Goal: Use online tool/utility: Utilize a website feature to perform a specific function

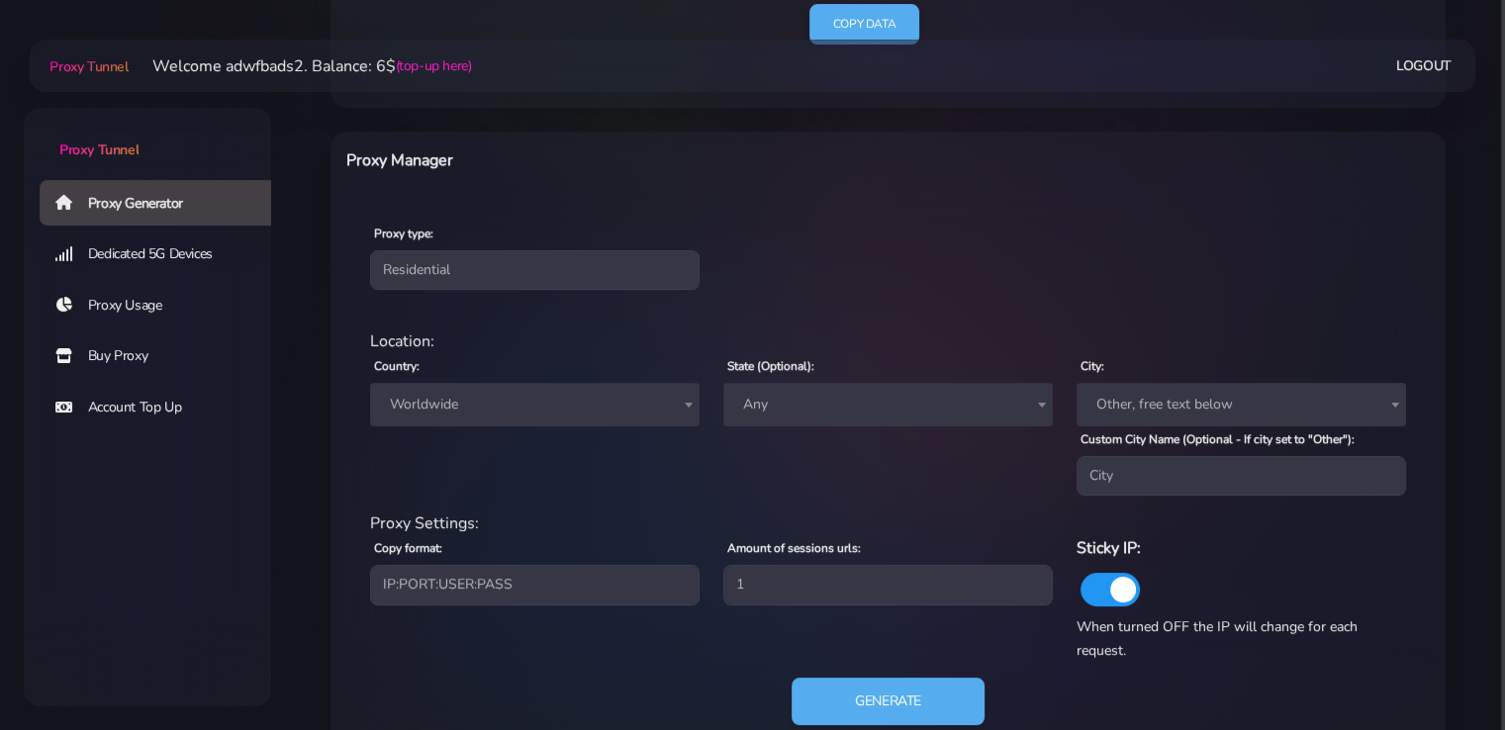
scroll to position [714, 0]
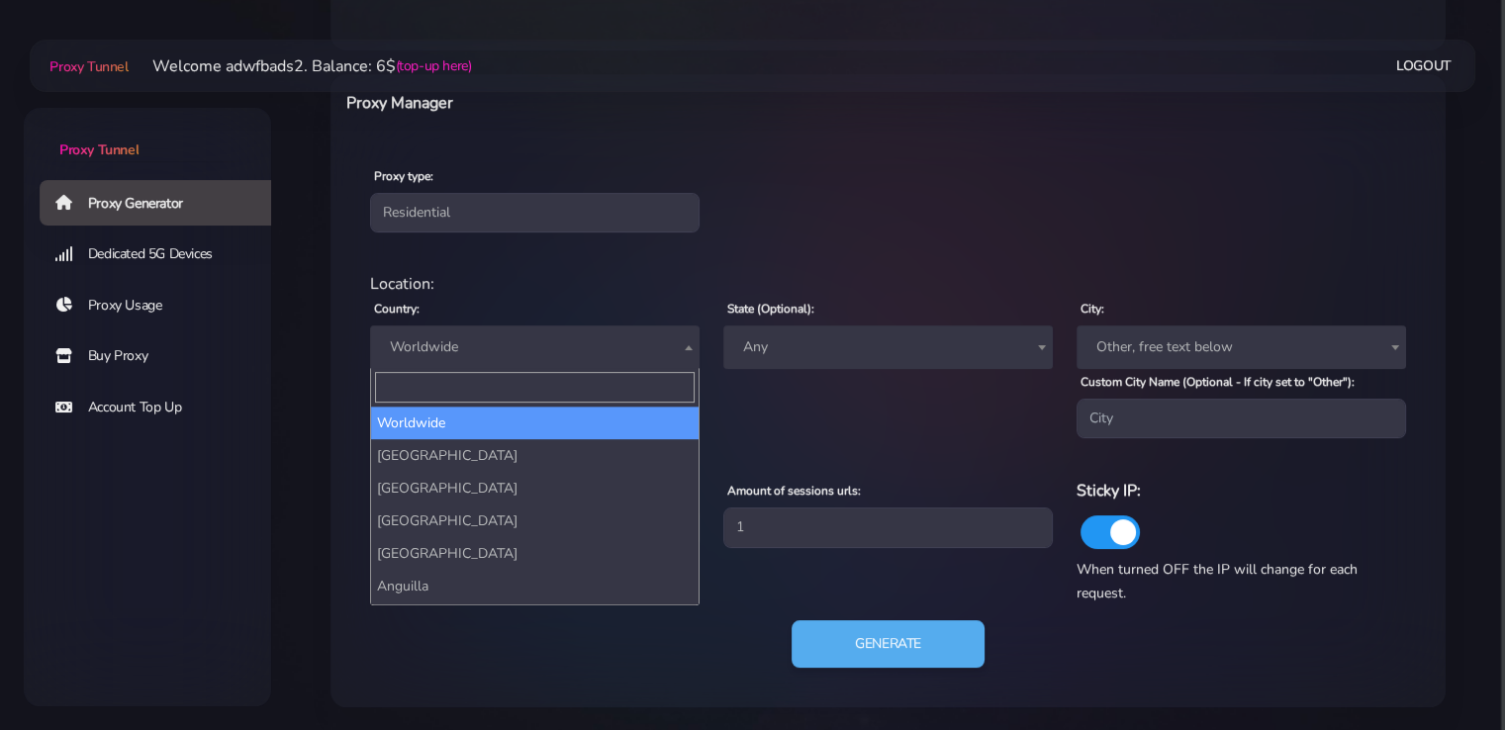
click at [544, 345] on span "Worldwide" at bounding box center [535, 347] width 306 height 28
type input "і"
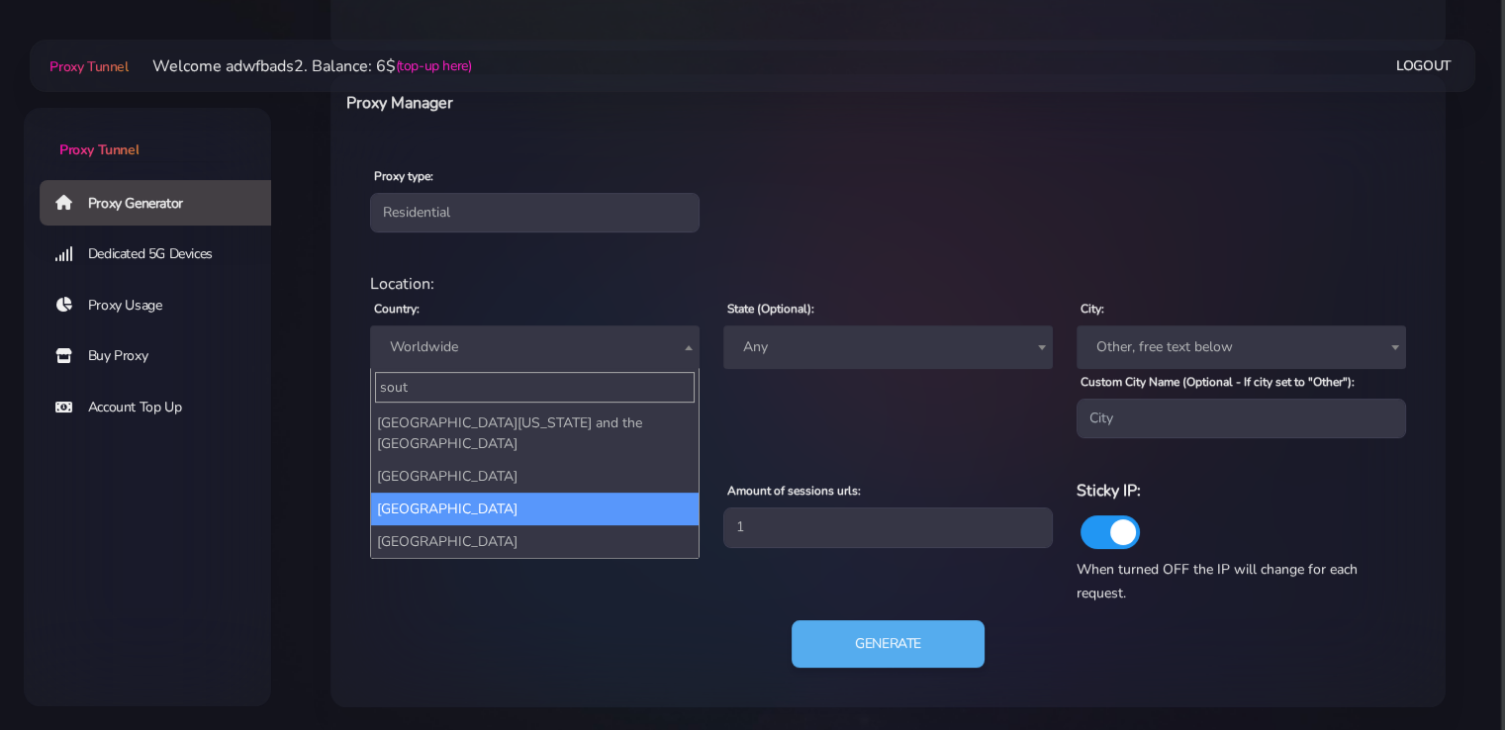
type input "sout"
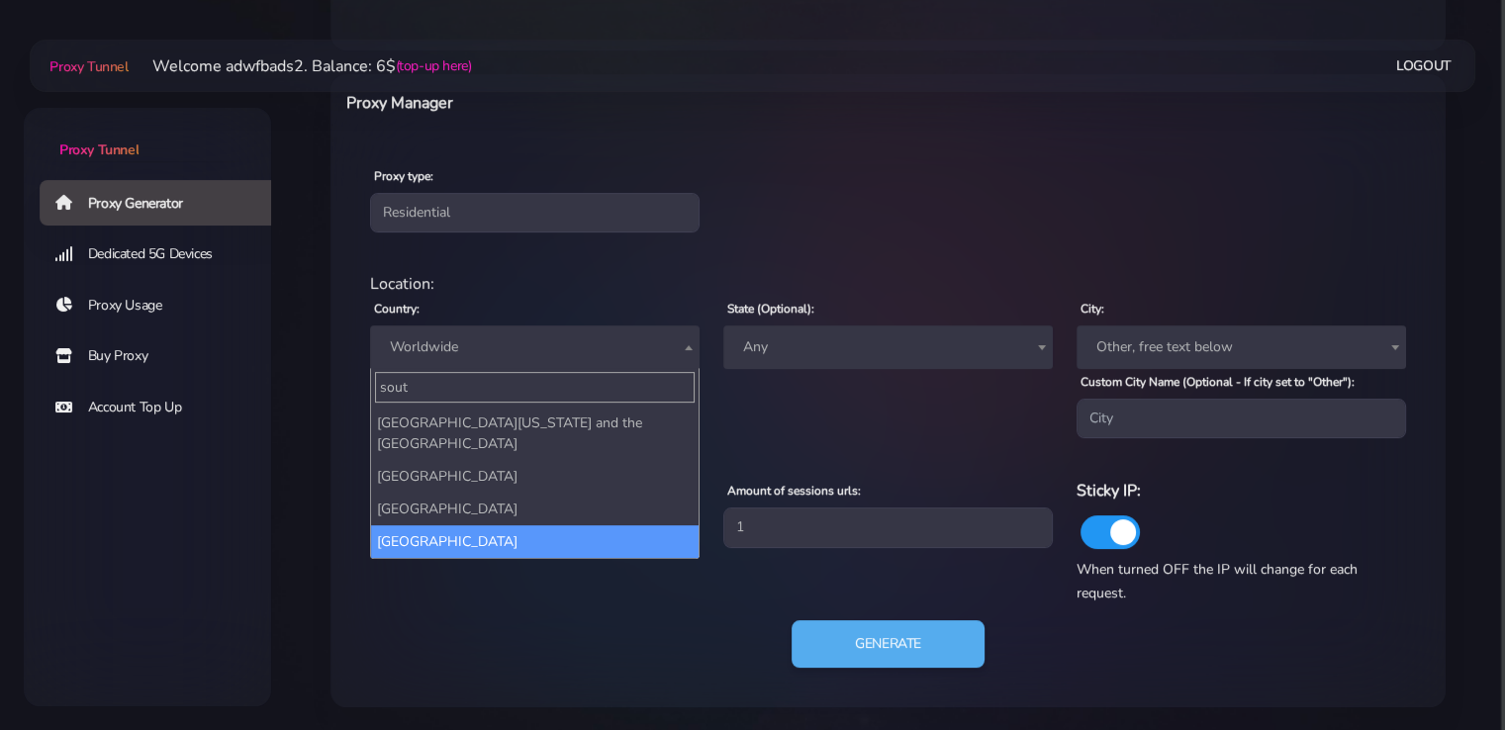
select select "ZA"
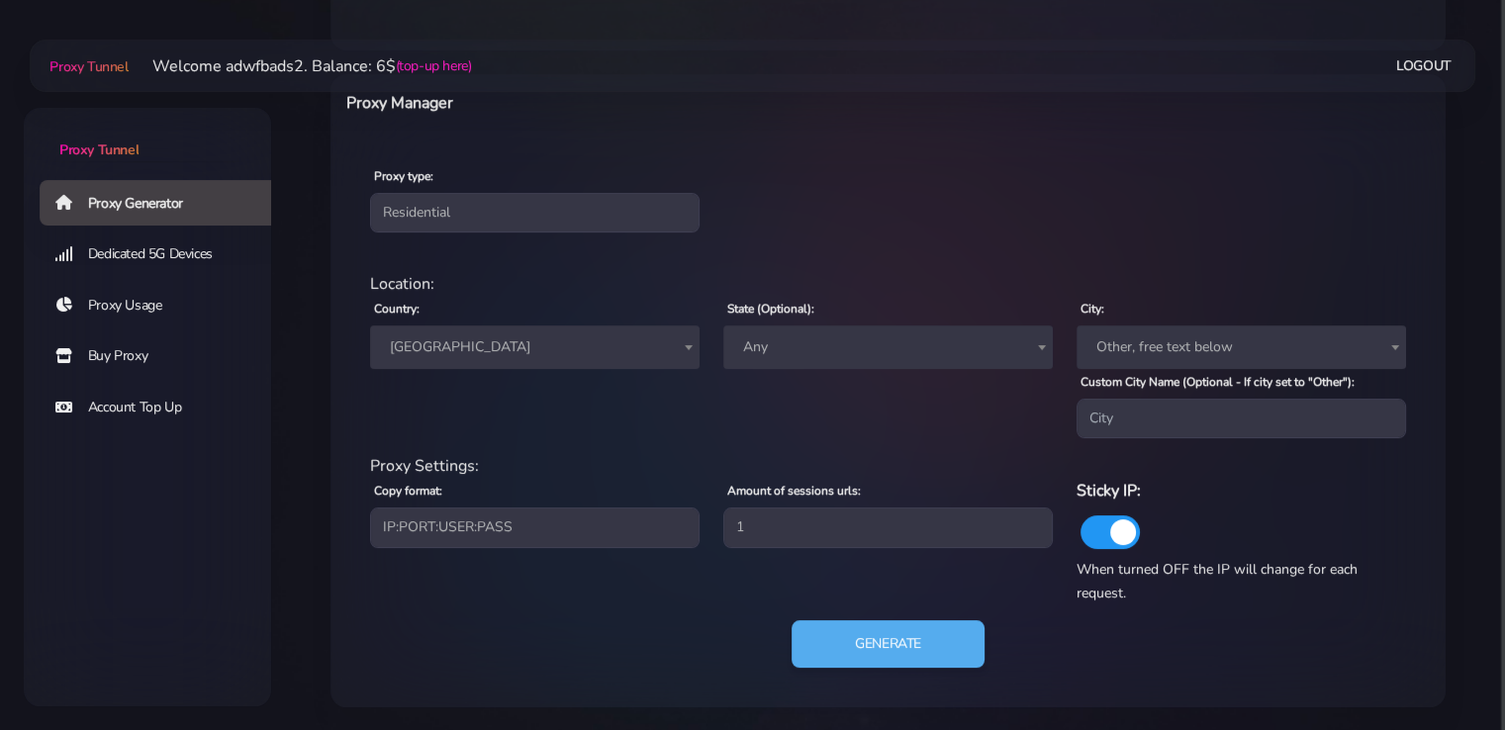
click at [523, 335] on span "[GEOGRAPHIC_DATA]" at bounding box center [535, 347] width 306 height 28
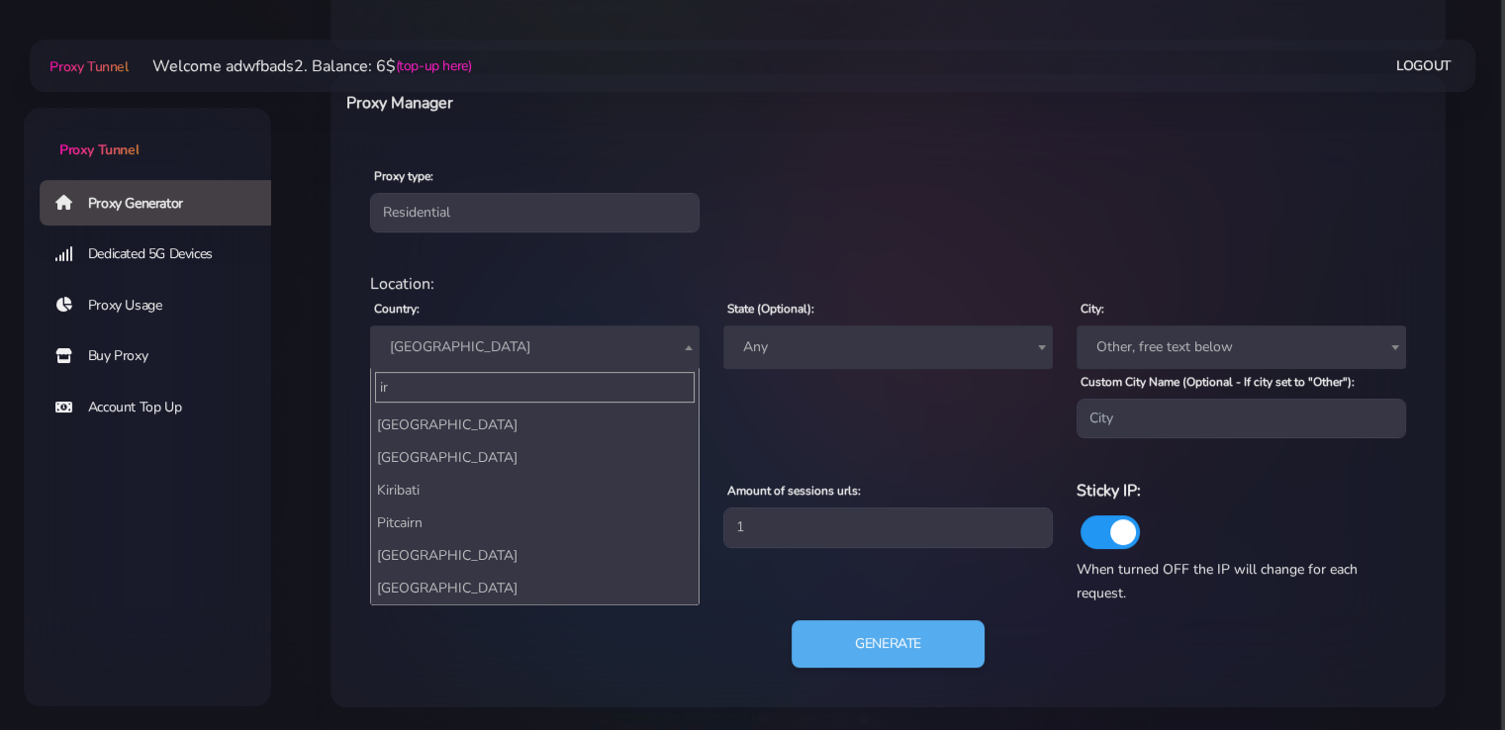
scroll to position [0, 0]
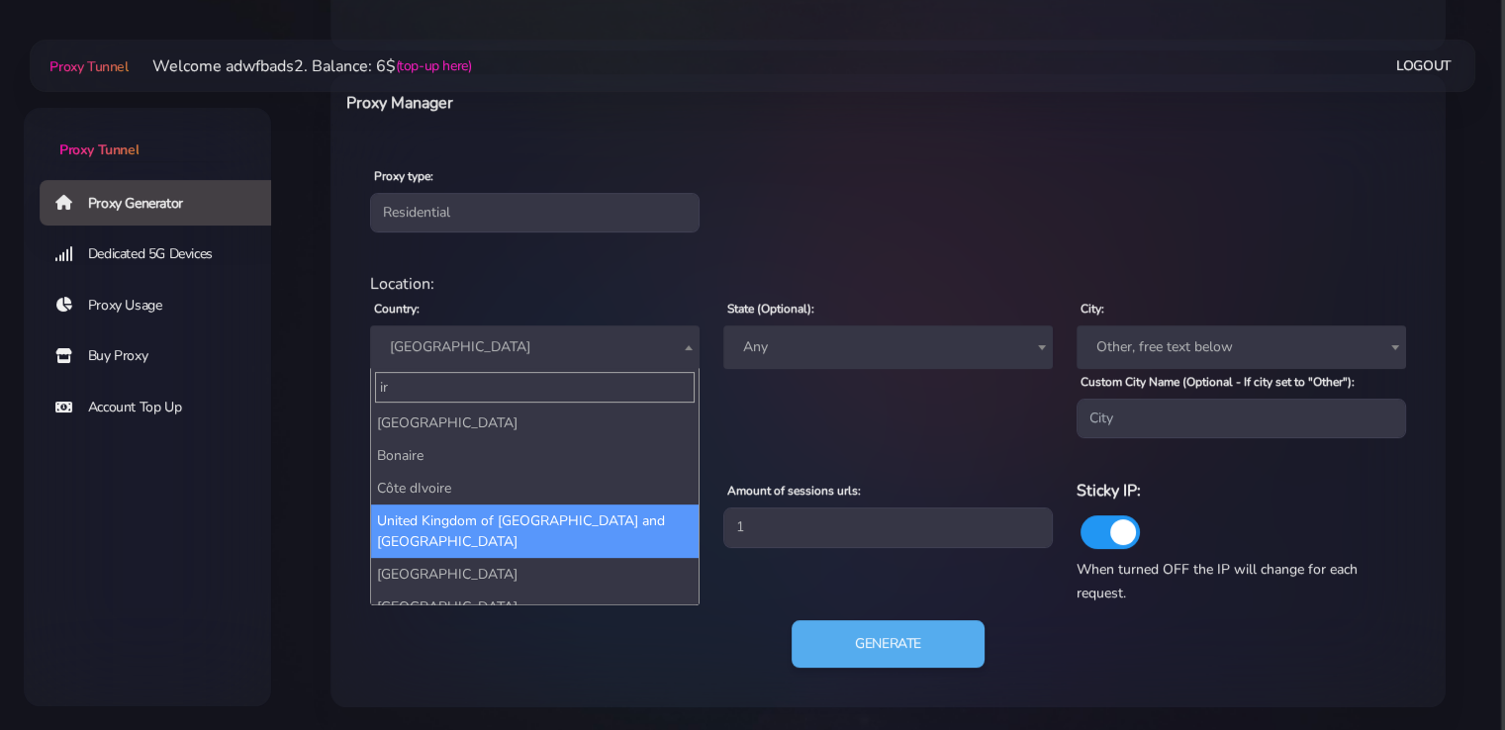
type input "ir"
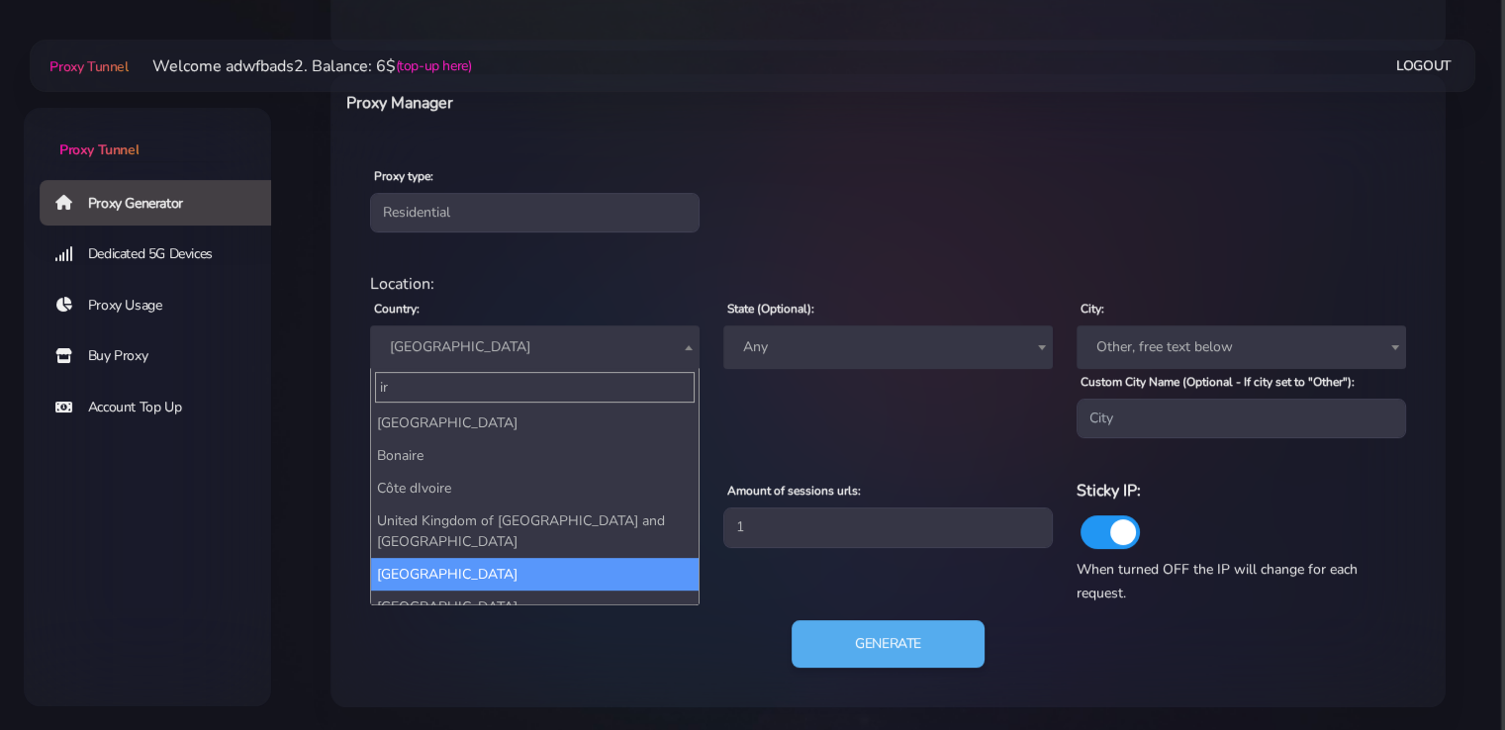
select select "IE"
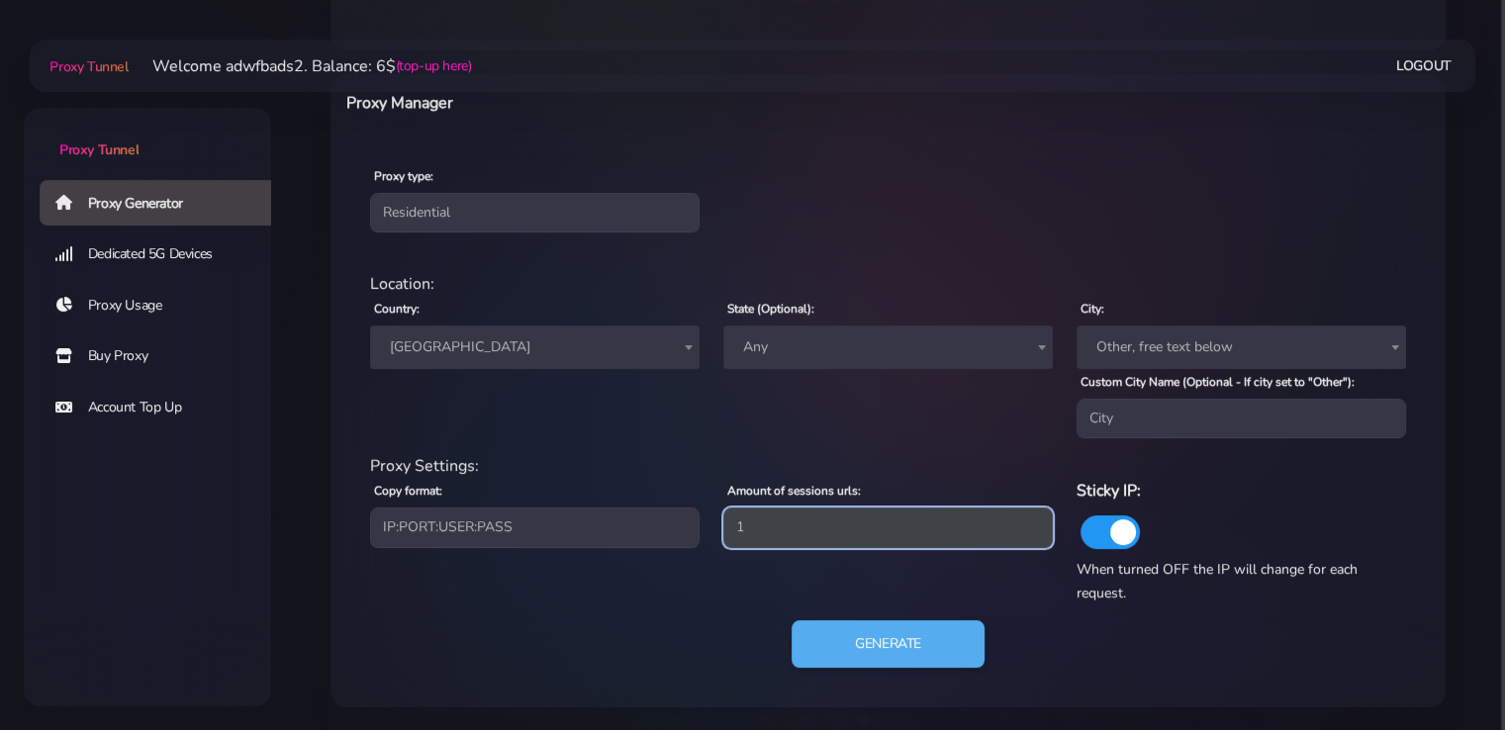
drag, startPoint x: 754, startPoint y: 534, endPoint x: 737, endPoint y: 535, distance: 16.9
click at [737, 535] on input "1" at bounding box center [887, 528] width 329 height 40
type input "3"
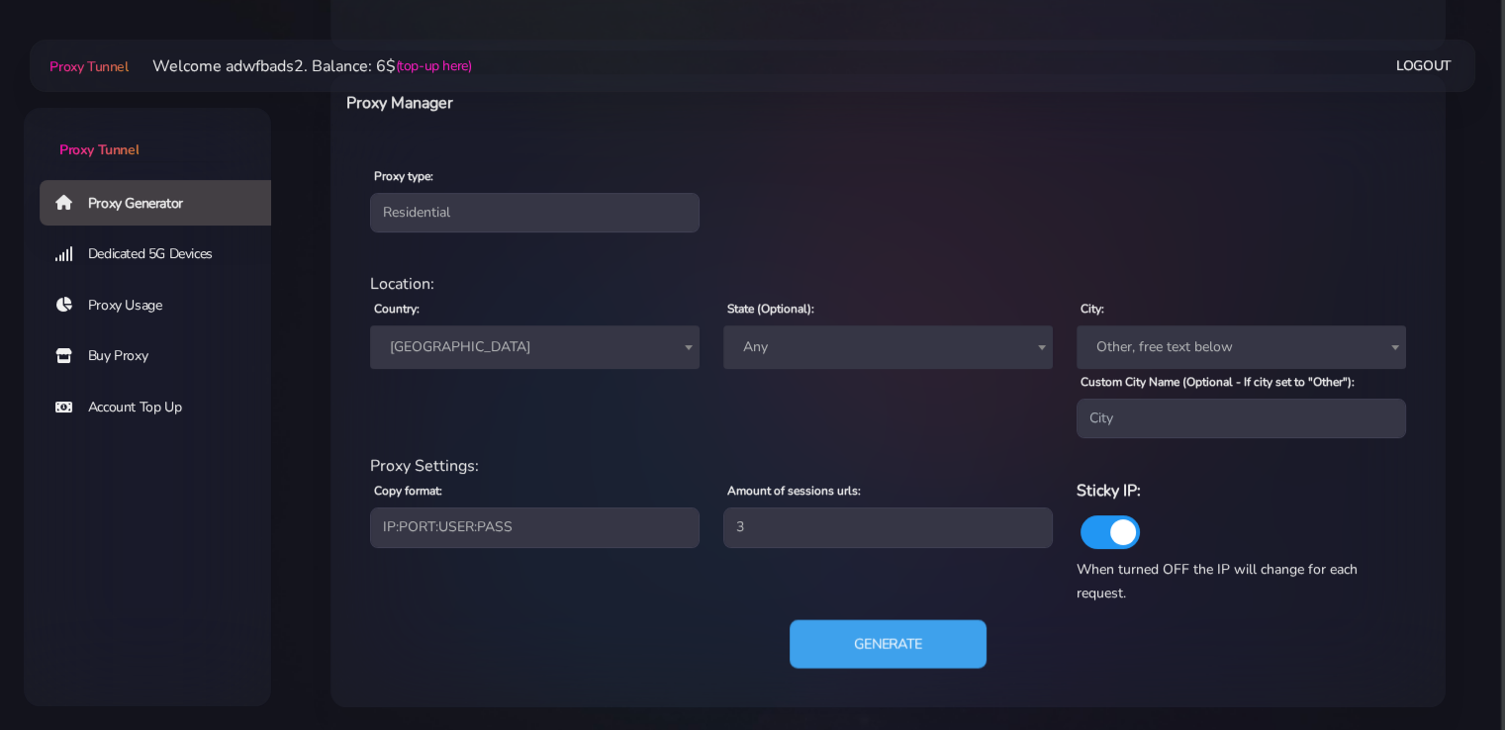
click at [888, 650] on button "Generate" at bounding box center [888, 644] width 197 height 48
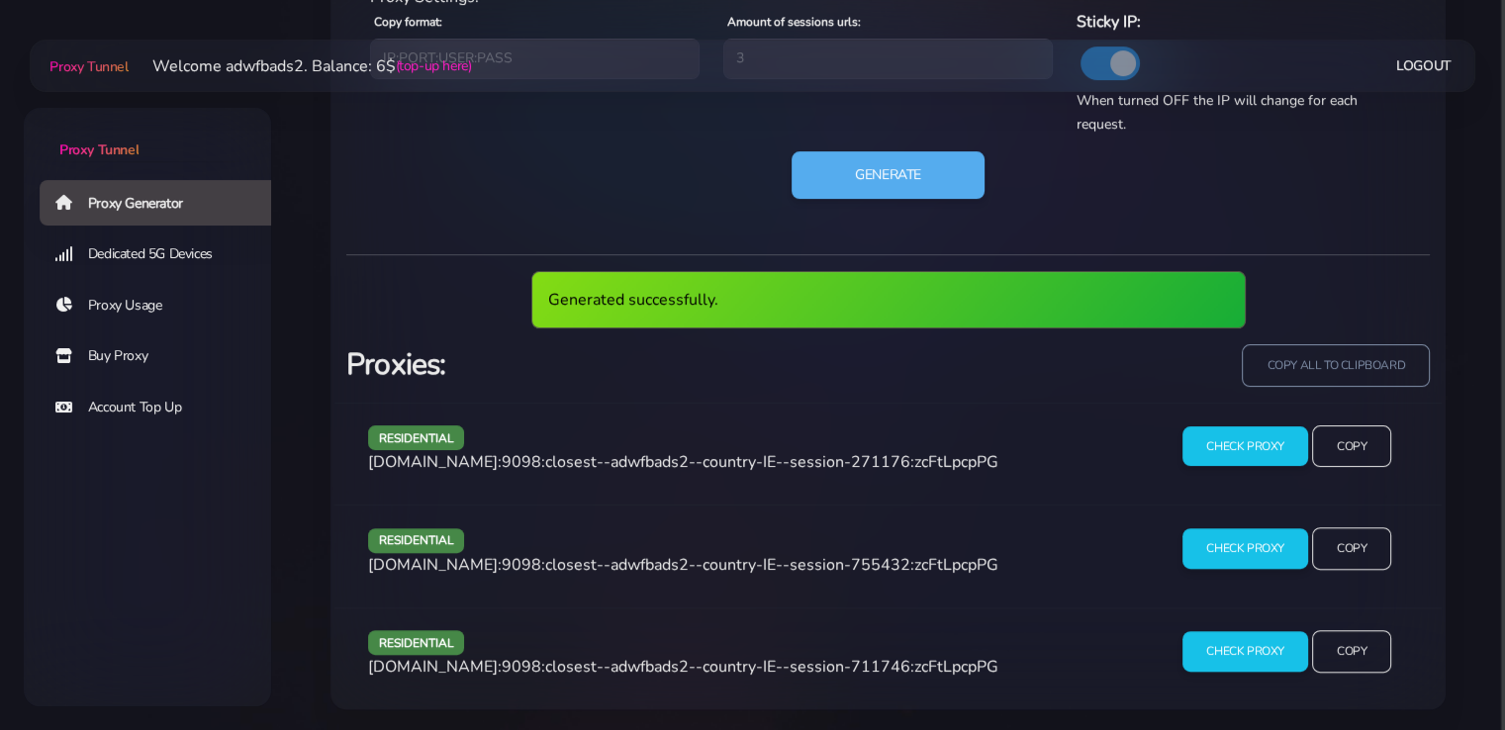
scroll to position [1110, 0]
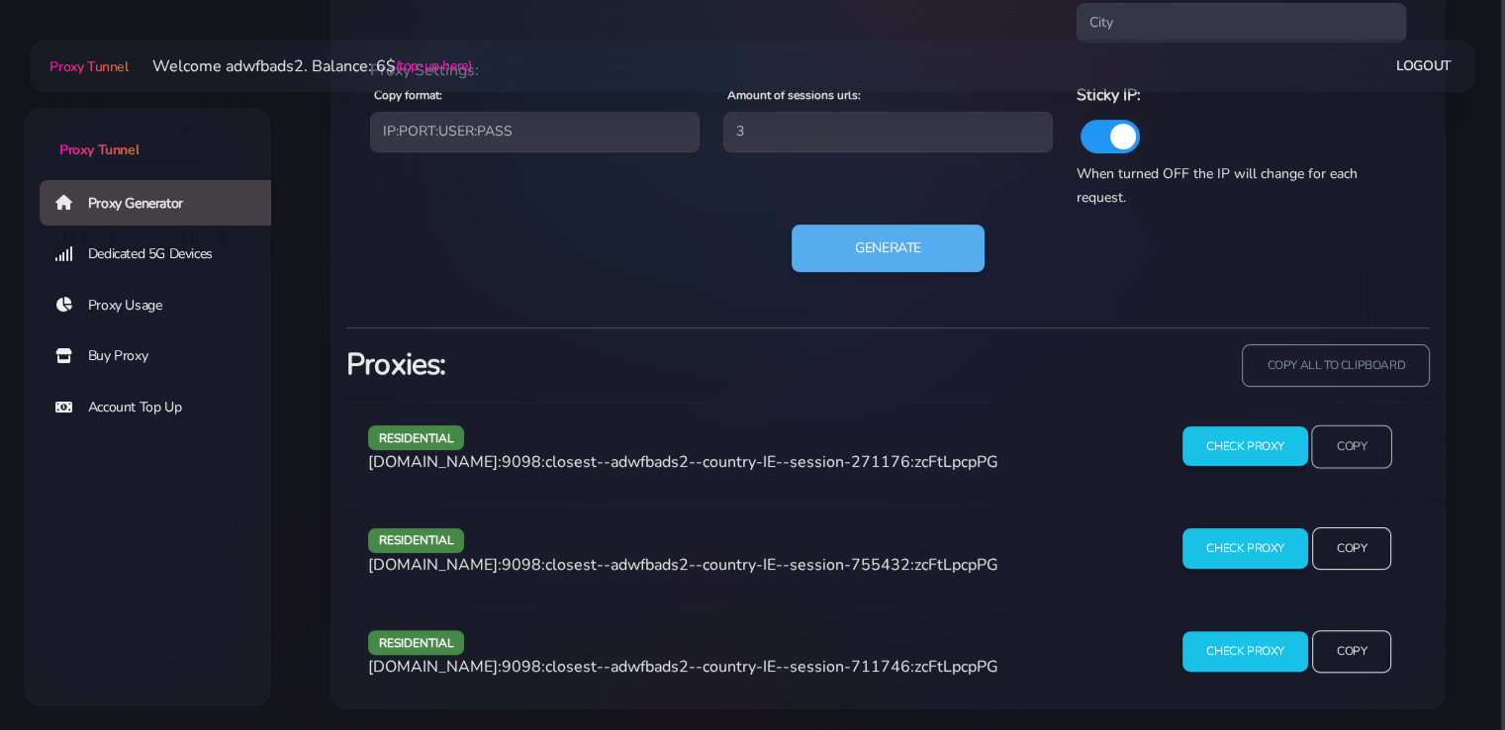
click at [1341, 448] on input "Copy" at bounding box center [1351, 446] width 81 height 44
click at [1364, 544] on input "Copy" at bounding box center [1351, 549] width 81 height 44
click at [1342, 646] on input "Copy" at bounding box center [1351, 651] width 81 height 44
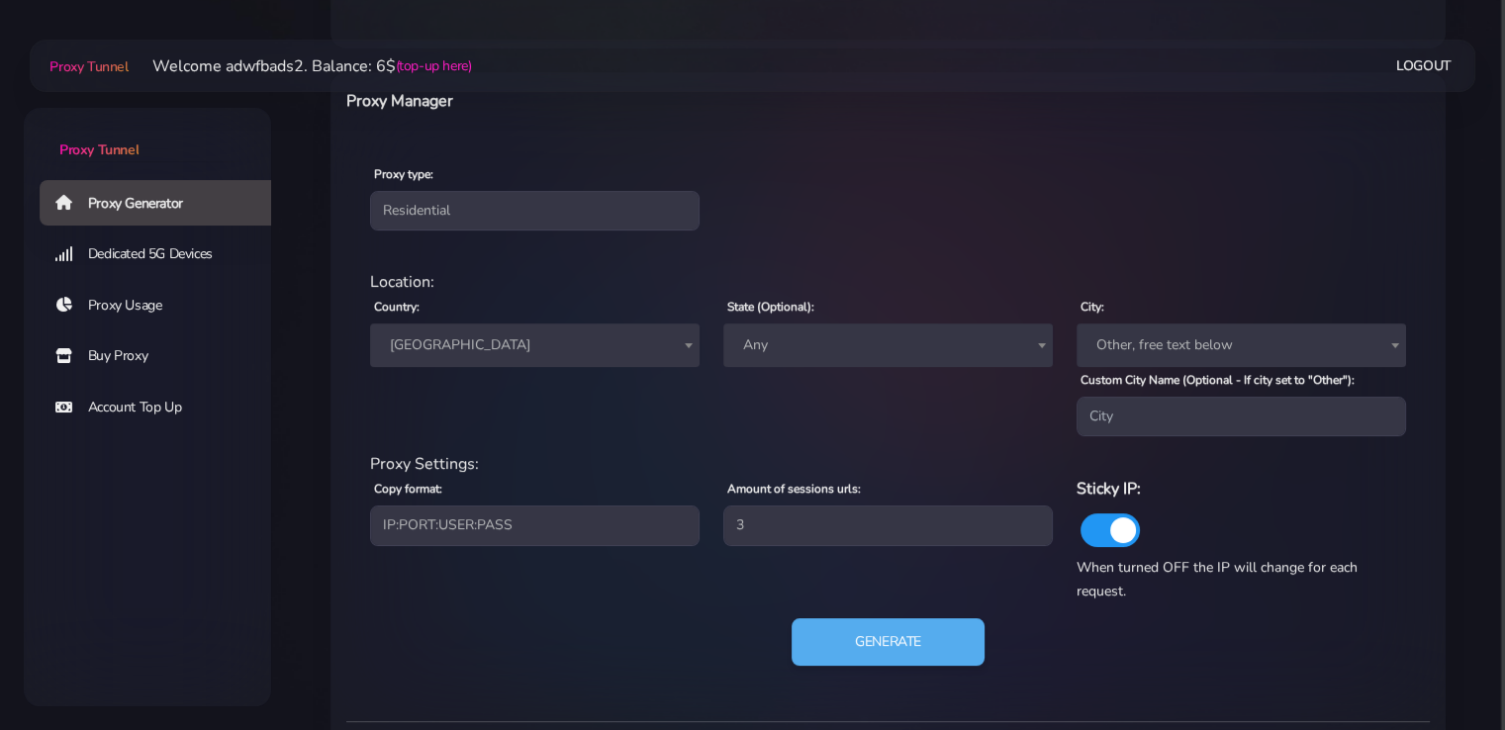
scroll to position [714, 0]
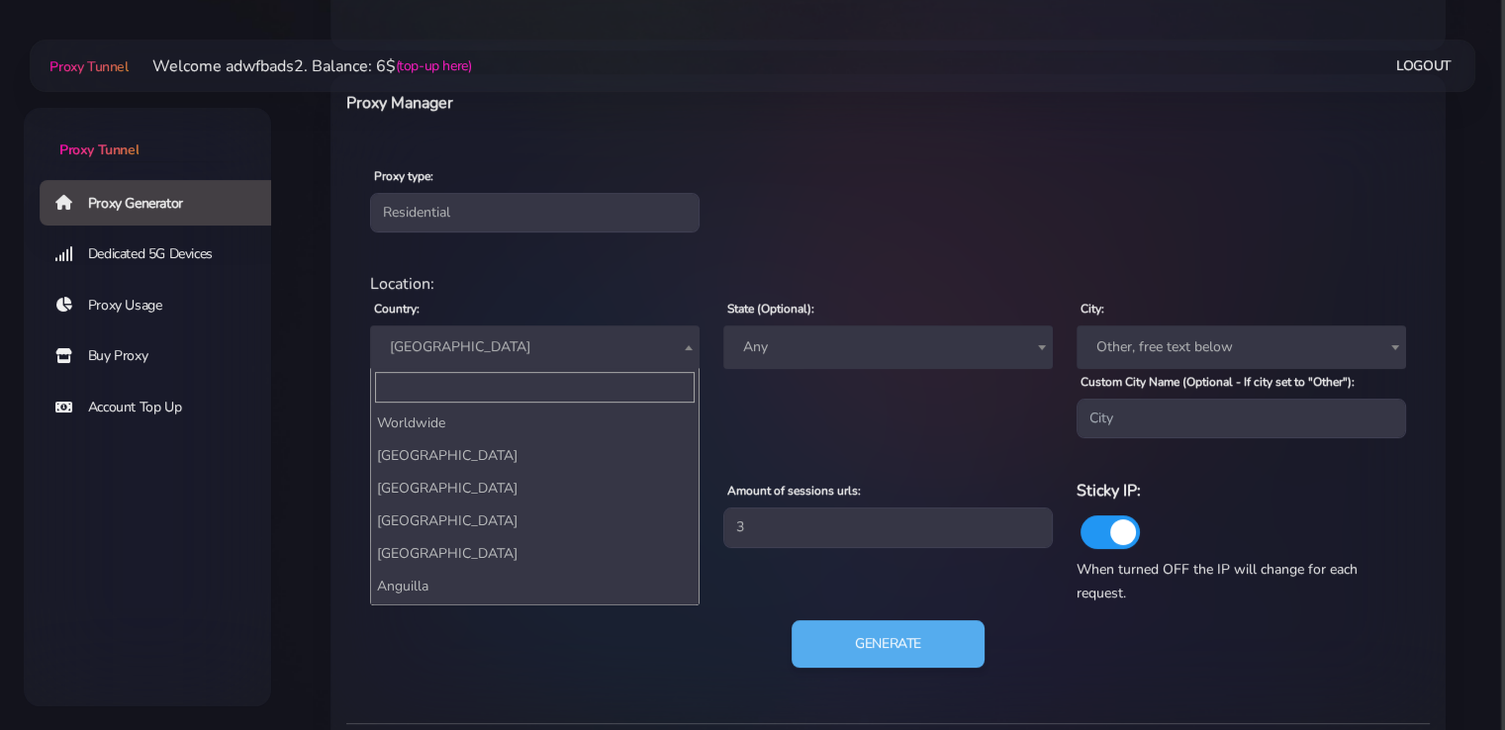
click at [642, 349] on span "[GEOGRAPHIC_DATA]" at bounding box center [535, 347] width 306 height 28
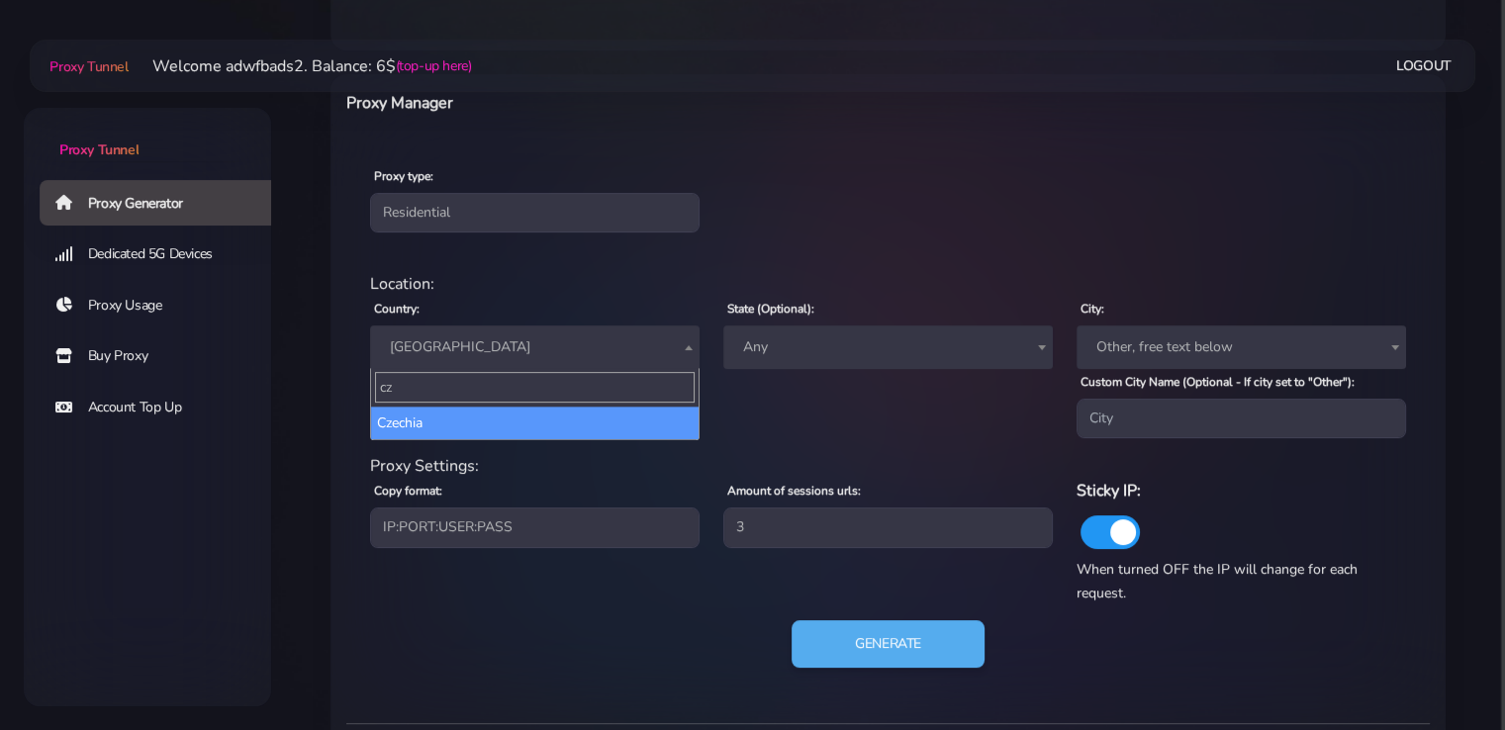
type input "cz"
select select "CZ"
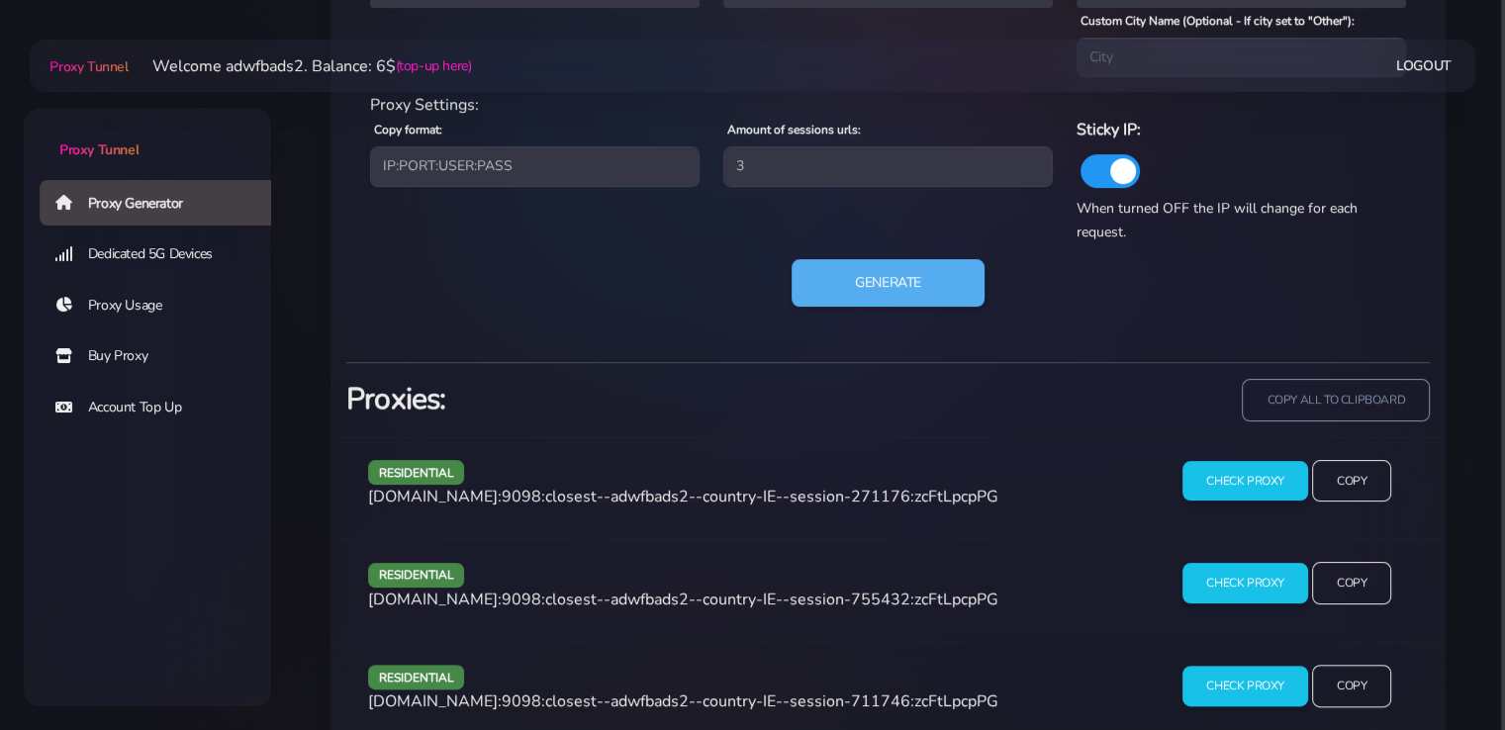
scroll to position [1110, 0]
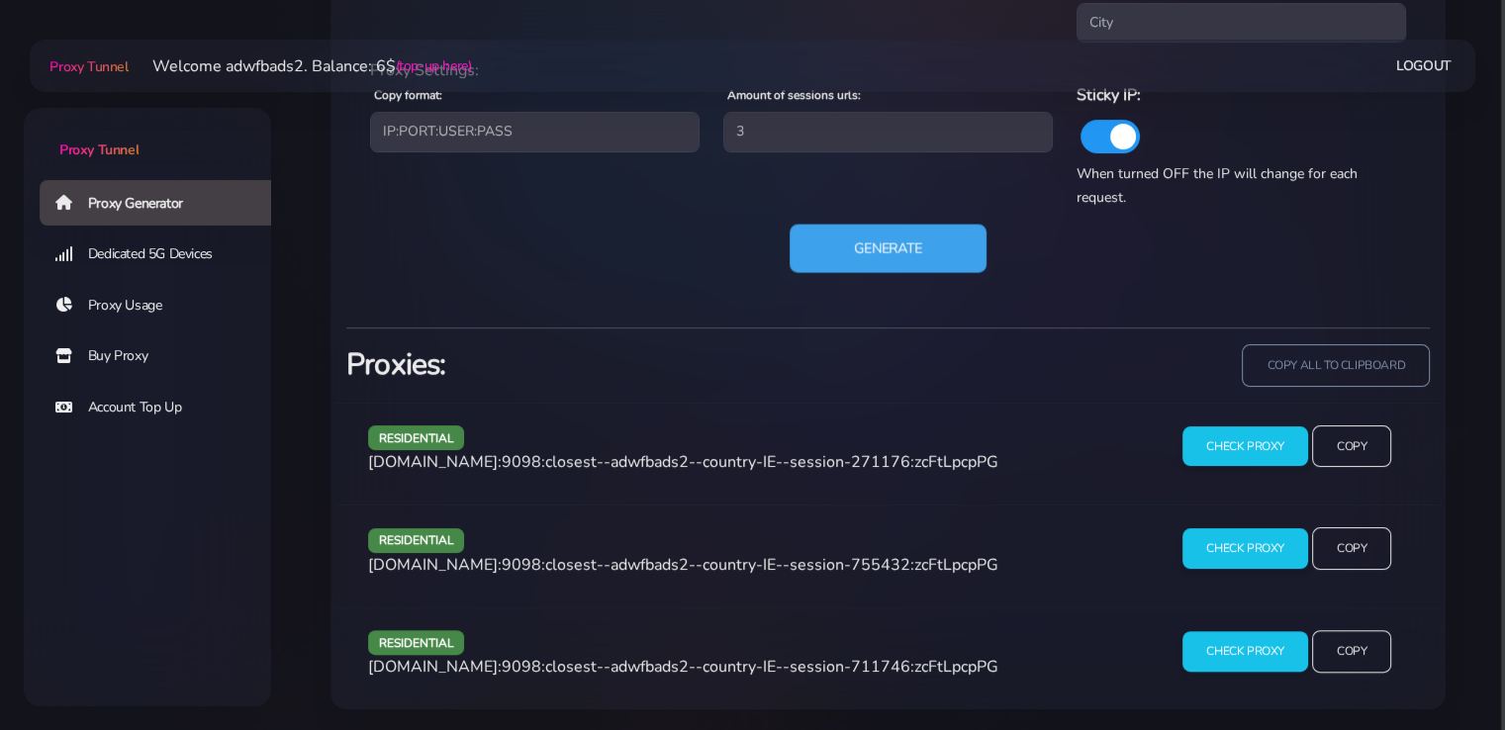
click at [862, 241] on button "Generate" at bounding box center [888, 249] width 197 height 48
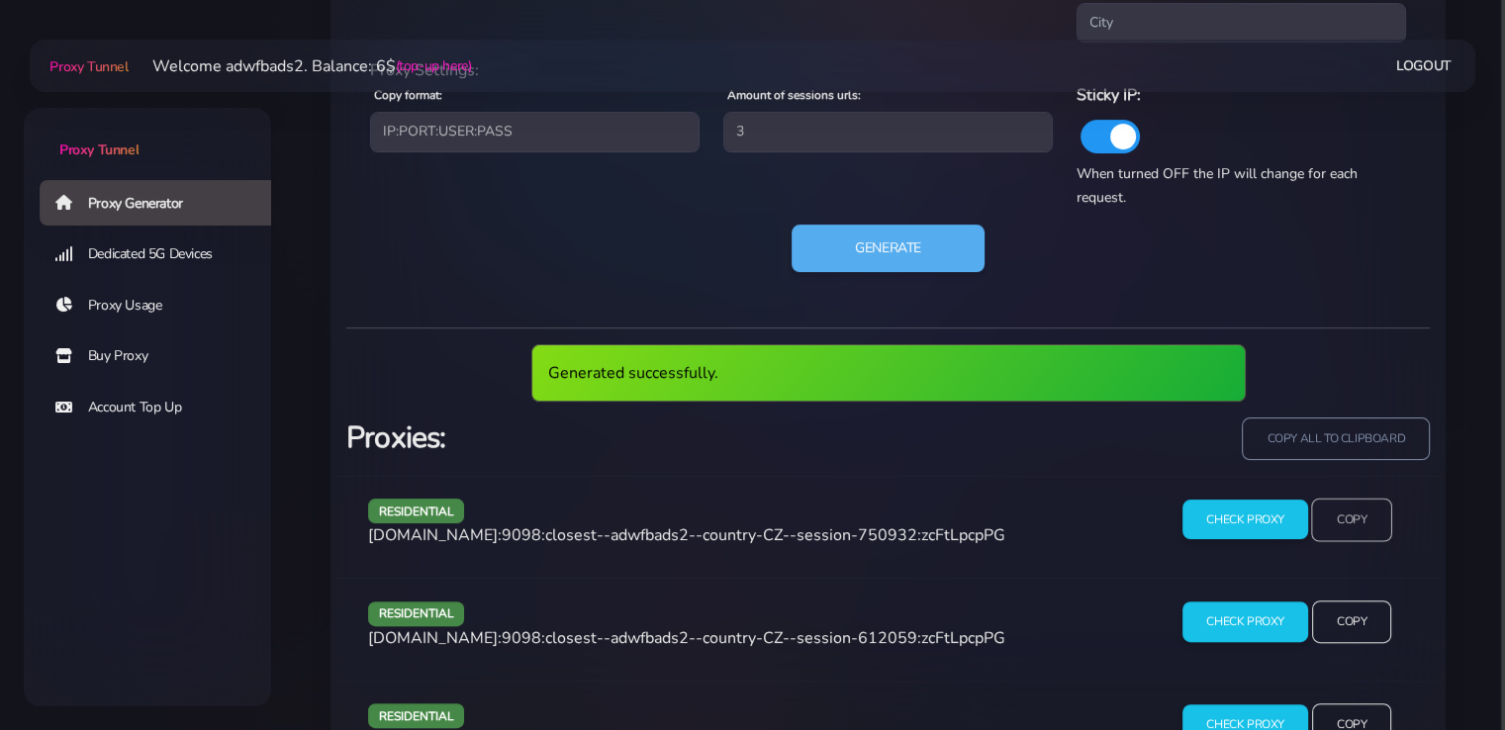
click at [1356, 518] on input "Copy" at bounding box center [1351, 520] width 81 height 44
